Goal: Task Accomplishment & Management: Use online tool/utility

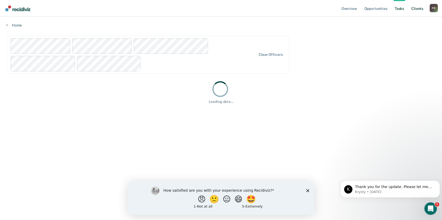
click at [410, 17] on link "Client s" at bounding box center [417, 8] width 14 height 17
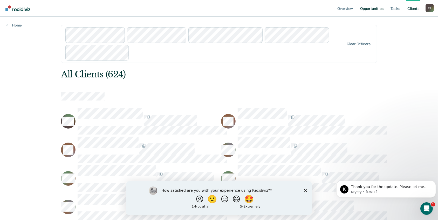
click at [359, 17] on link "Opportunities" at bounding box center [371, 8] width 25 height 17
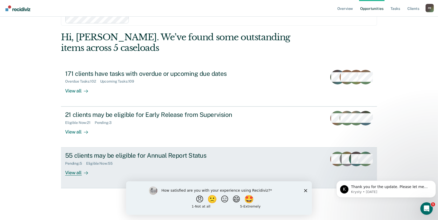
scroll to position [335, 0]
click at [94, 166] on div "View all" at bounding box center [79, 171] width 29 height 10
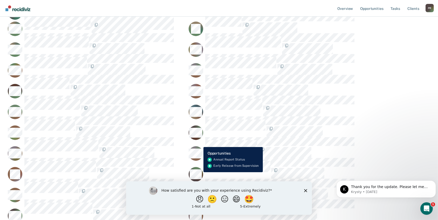
scroll to position [212, 0]
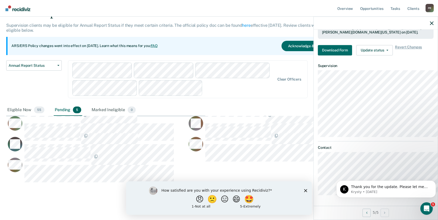
scroll to position [240, 0]
click at [161, 158] on div "Annual Report Status Supervision clients may be eligible for Annual Report Stat…" at bounding box center [219, 102] width 426 height 189
click at [177, 60] on div "Annual Report Status Early Release from Supervision Annual Report Status Clear …" at bounding box center [170, 82] width 329 height 44
click at [421, 30] on div at bounding box center [376, 23] width 124 height 13
click at [356, 55] on button "Update status" at bounding box center [374, 50] width 37 height 10
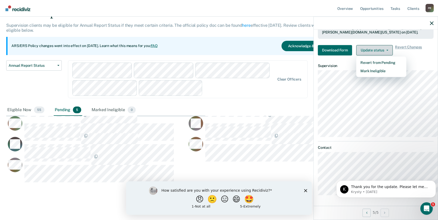
click at [384, 51] on span "button" at bounding box center [386, 50] width 4 height 1
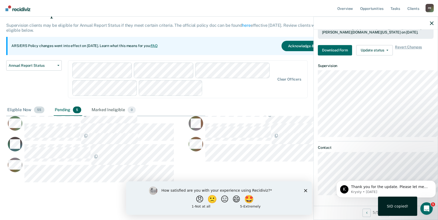
click at [43, 104] on div "Eligible Now 55" at bounding box center [25, 109] width 39 height 11
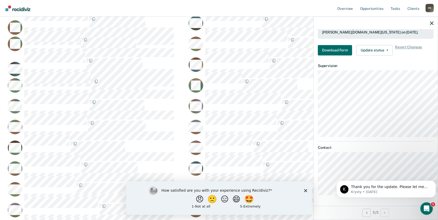
scroll to position [138, 0]
click at [137, 6] on div "Marked Ineligible 0" at bounding box center [114, 0] width 46 height 11
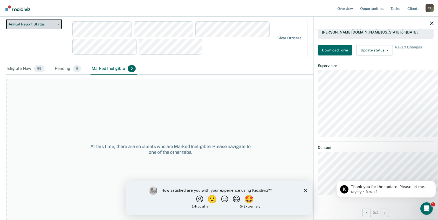
click at [62, 29] on button "Annual Report Status" at bounding box center [34, 24] width 56 height 10
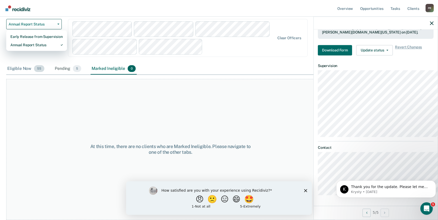
click at [45, 74] on div "Eligible Now 55" at bounding box center [25, 68] width 39 height 11
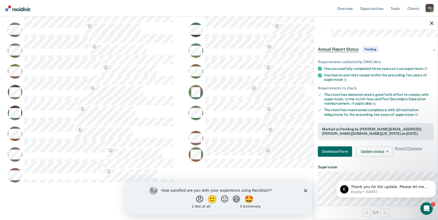
scroll to position [0, 0]
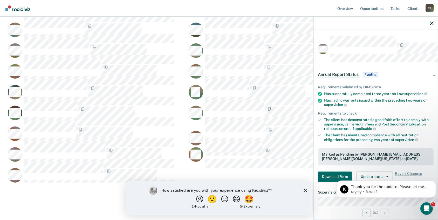
click at [363, 77] on span "Pending" at bounding box center [371, 74] width 16 height 5
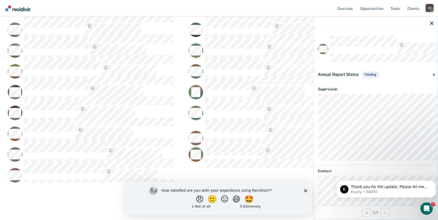
click at [363, 77] on span "Pending" at bounding box center [371, 74] width 16 height 5
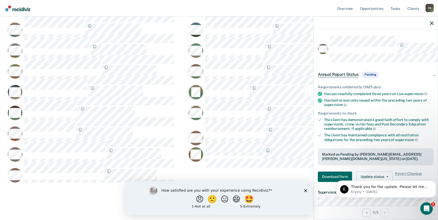
click at [363, 77] on span "Pending" at bounding box center [371, 74] width 16 height 5
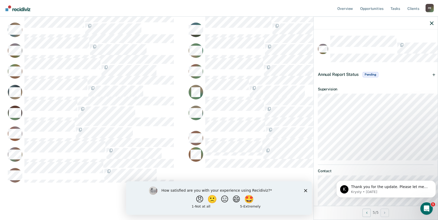
click at [423, 83] on div "Annual Report Status Pending" at bounding box center [376, 74] width 124 height 17
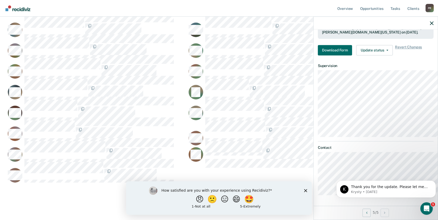
scroll to position [189, 0]
click at [356, 55] on button "Update status" at bounding box center [374, 50] width 37 height 10
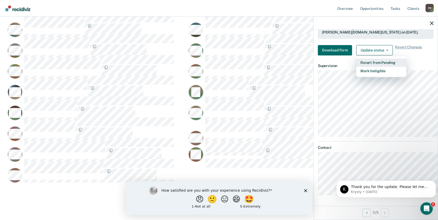
scroll to position [310, 0]
click at [359, 17] on link "Opportunities" at bounding box center [371, 8] width 25 height 17
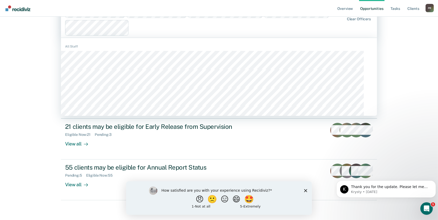
scroll to position [30, 0]
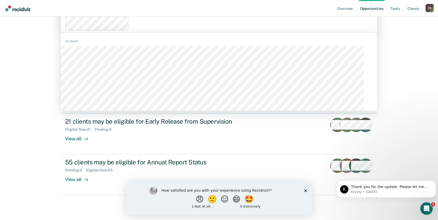
click at [359, 16] on link "Opportunities" at bounding box center [371, 8] width 25 height 17
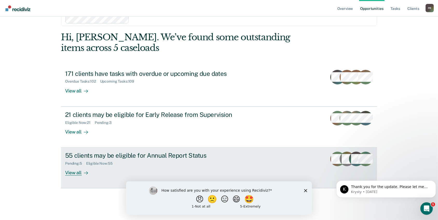
scroll to position [335, 0]
